Goal: Navigation & Orientation: Go to known website

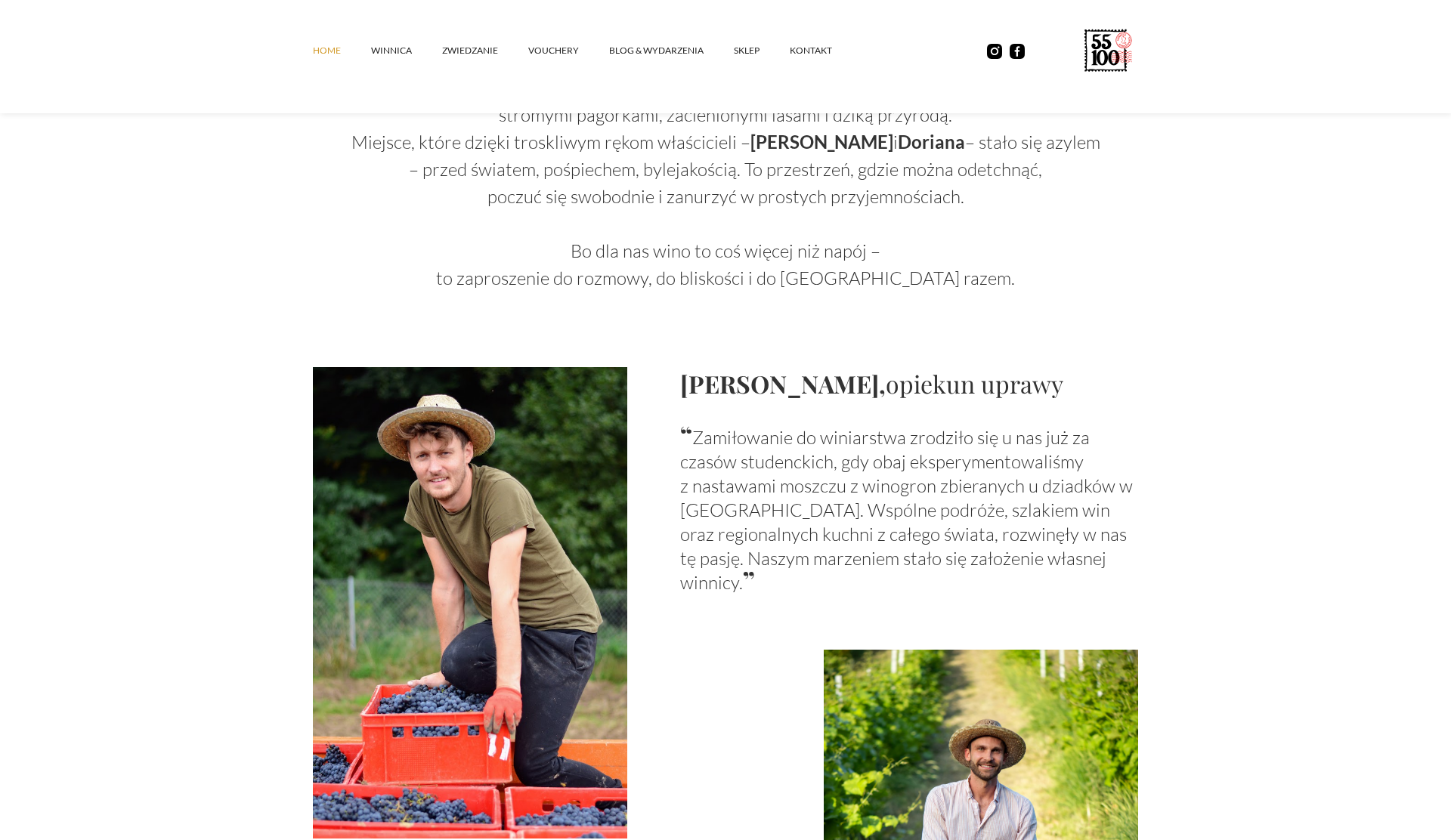
scroll to position [819, 0]
